Goal: Task Accomplishment & Management: Use online tool/utility

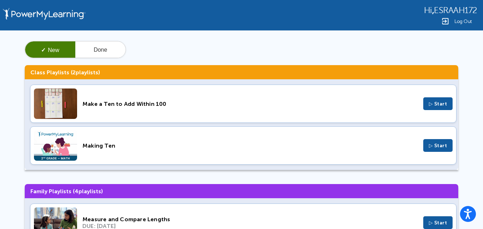
click at [443, 144] on span "▷ Start" at bounding box center [438, 146] width 18 height 6
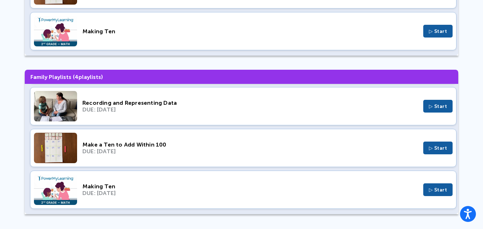
scroll to position [116, 0]
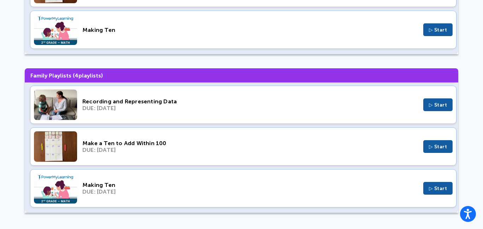
click at [395, 196] on div "Making Ten DUE: Sep 25, 2025 ▷ Start" at bounding box center [243, 188] width 427 height 38
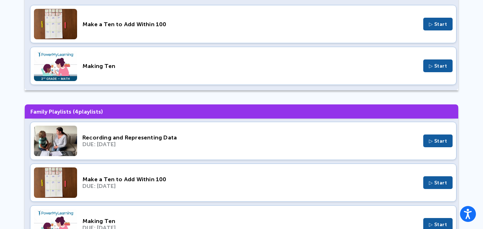
scroll to position [0, 0]
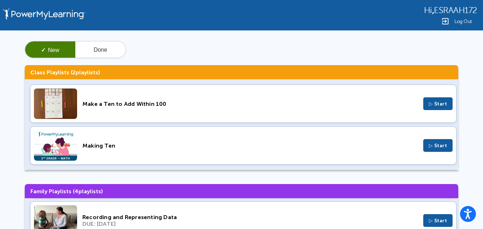
click at [124, 154] on div "Making Ten ▷ Start" at bounding box center [243, 145] width 427 height 38
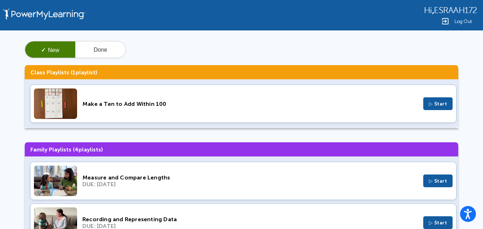
click at [391, 181] on div "DUE: Oct 16, 2025" at bounding box center [250, 184] width 336 height 7
click at [387, 183] on div "DUE: Oct 16, 2025" at bounding box center [250, 184] width 336 height 7
click at [97, 47] on button "Done" at bounding box center [100, 49] width 50 height 17
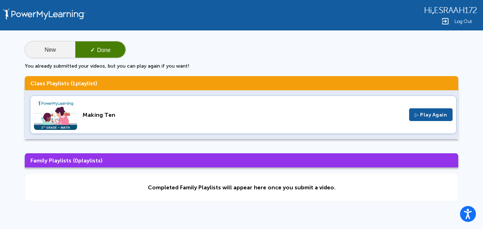
click at [48, 51] on button "New" at bounding box center [50, 49] width 50 height 17
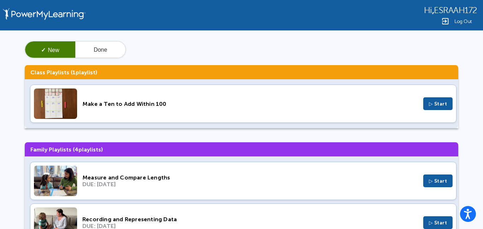
click at [48, 51] on button "✓ New" at bounding box center [50, 49] width 50 height 17
click at [28, 51] on button "✓ New" at bounding box center [50, 49] width 50 height 17
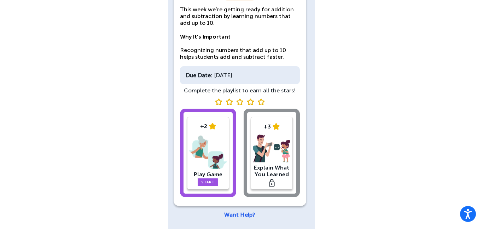
scroll to position [81, 0]
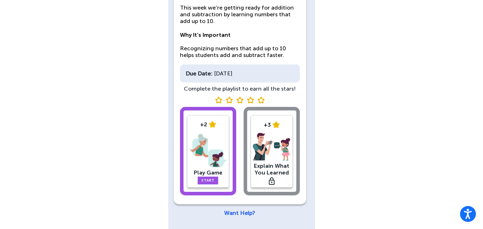
click at [218, 154] on img at bounding box center [208, 150] width 38 height 37
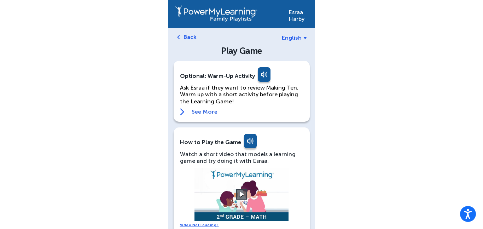
click at [188, 39] on link "Back" at bounding box center [190, 37] width 13 height 7
